Goal: Transaction & Acquisition: Subscribe to service/newsletter

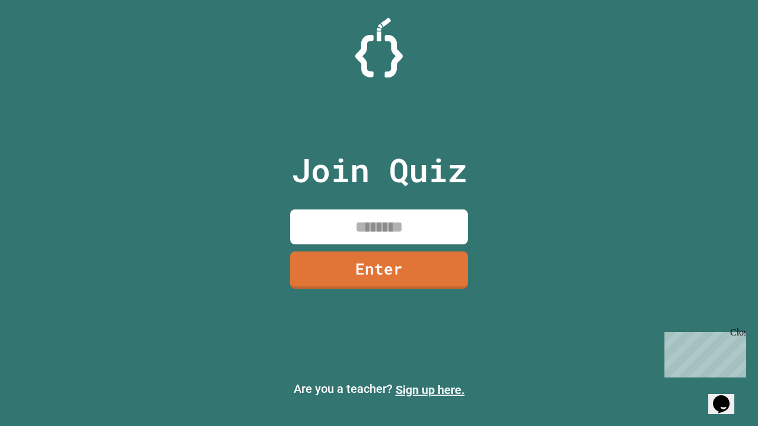
click at [430, 390] on link "Sign up here." at bounding box center [430, 390] width 69 height 14
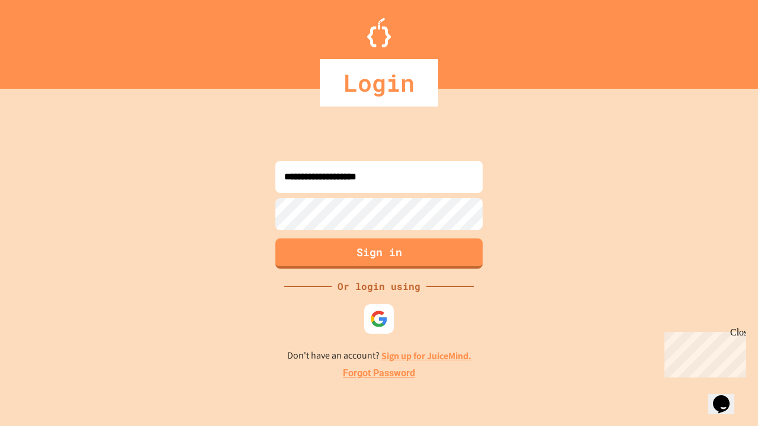
type input "**********"
